Goal: Information Seeking & Learning: Learn about a topic

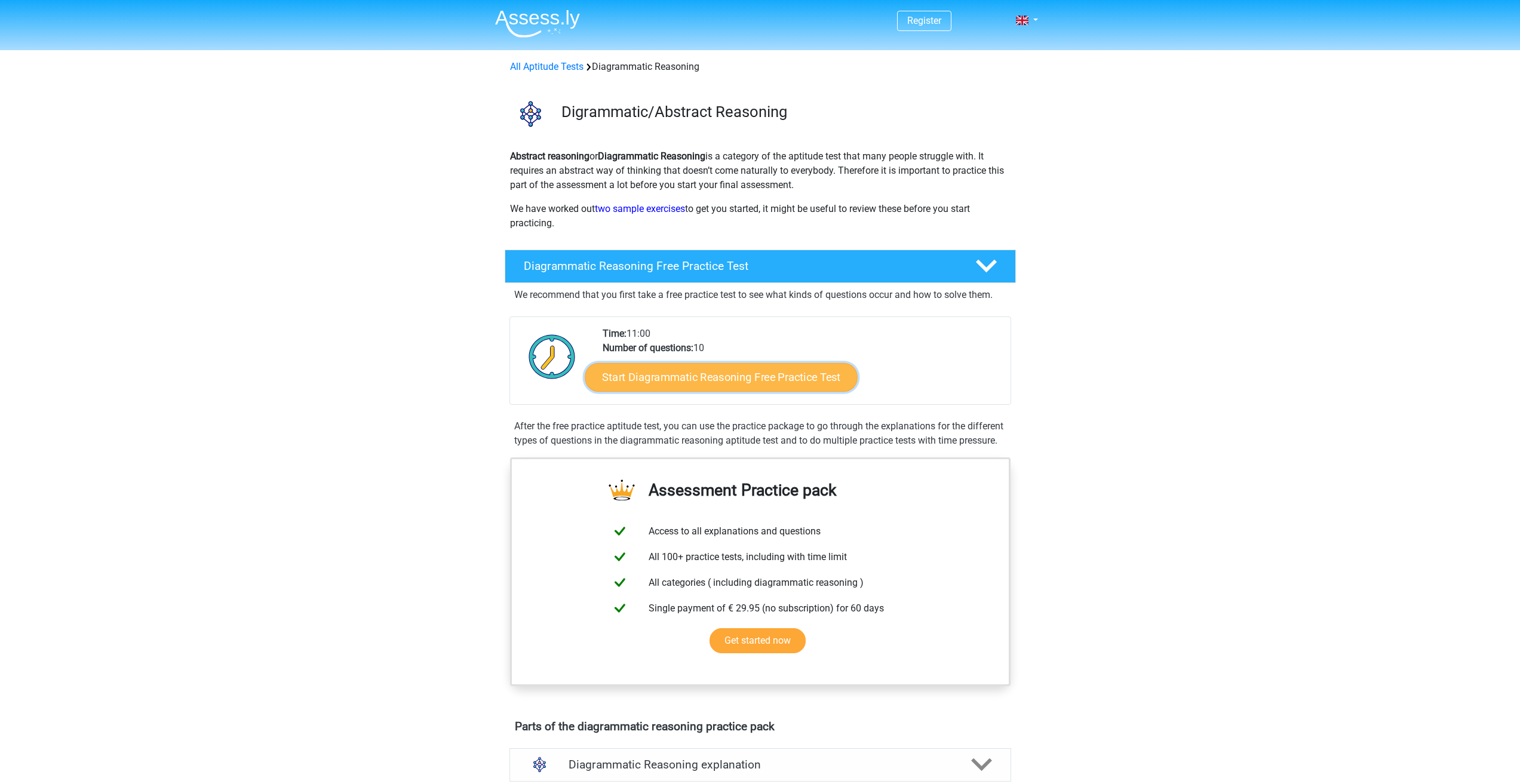
click at [746, 381] on link "Start Diagrammatic Reasoning Free Practice Test" at bounding box center [721, 377] width 273 height 29
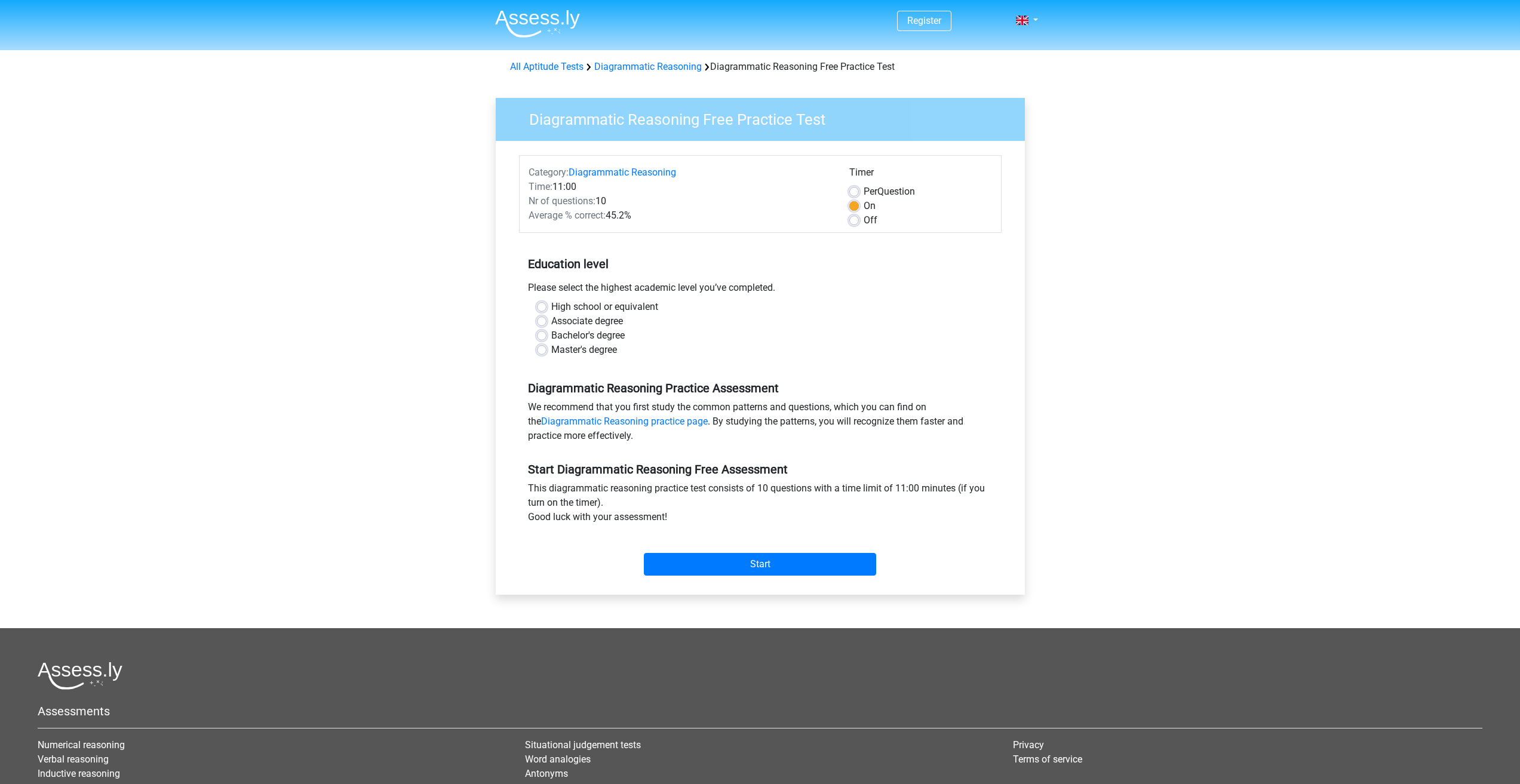
click at [640, 308] on label "High school or equivalent" at bounding box center [605, 307] width 107 height 14
click at [546, 308] on input "High school or equivalent" at bounding box center [542, 306] width 10 height 12
radio input "true"
click at [763, 564] on input "Start" at bounding box center [760, 564] width 232 height 23
